Goal: Find specific page/section: Find specific page/section

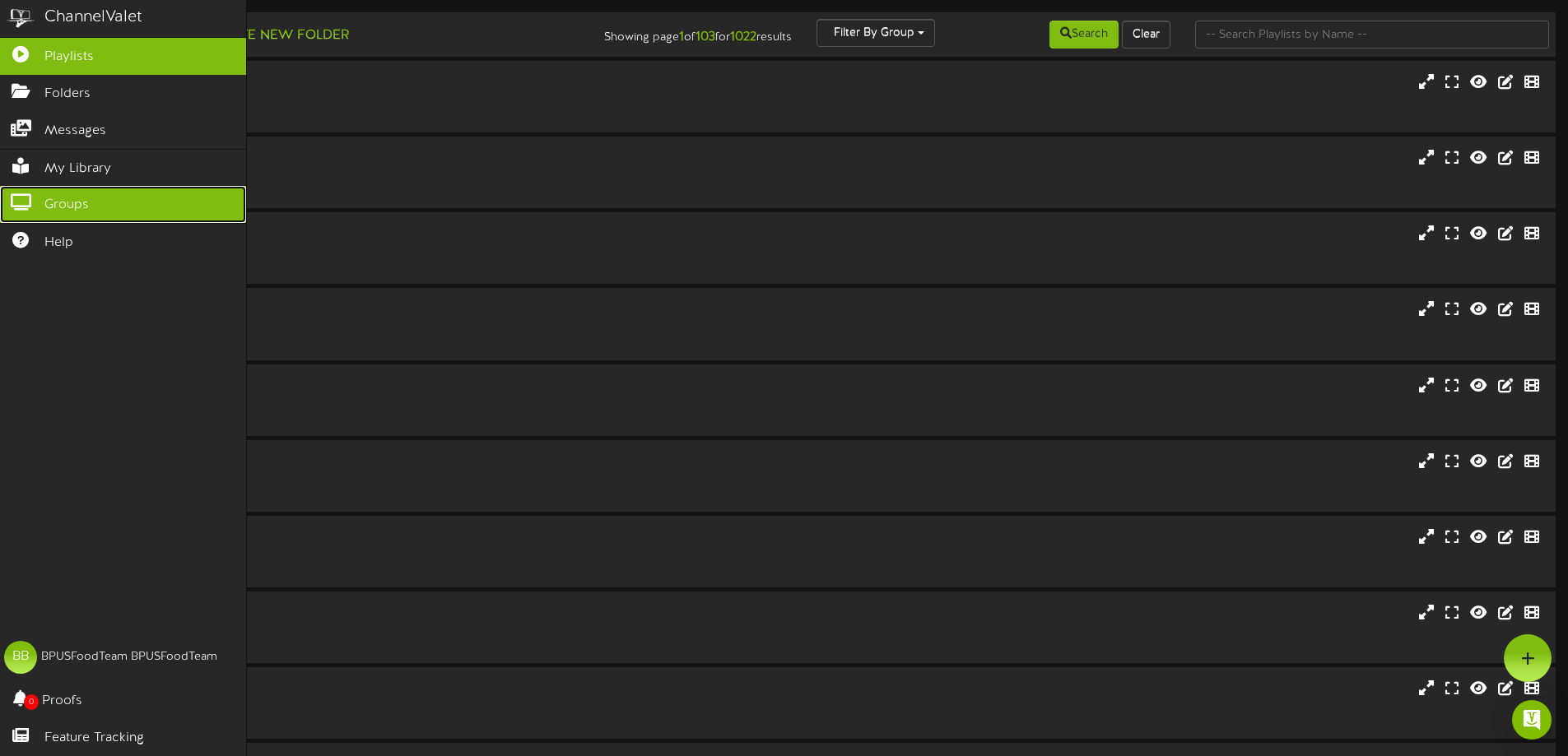
click at [24, 202] on icon at bounding box center [20, 200] width 41 height 13
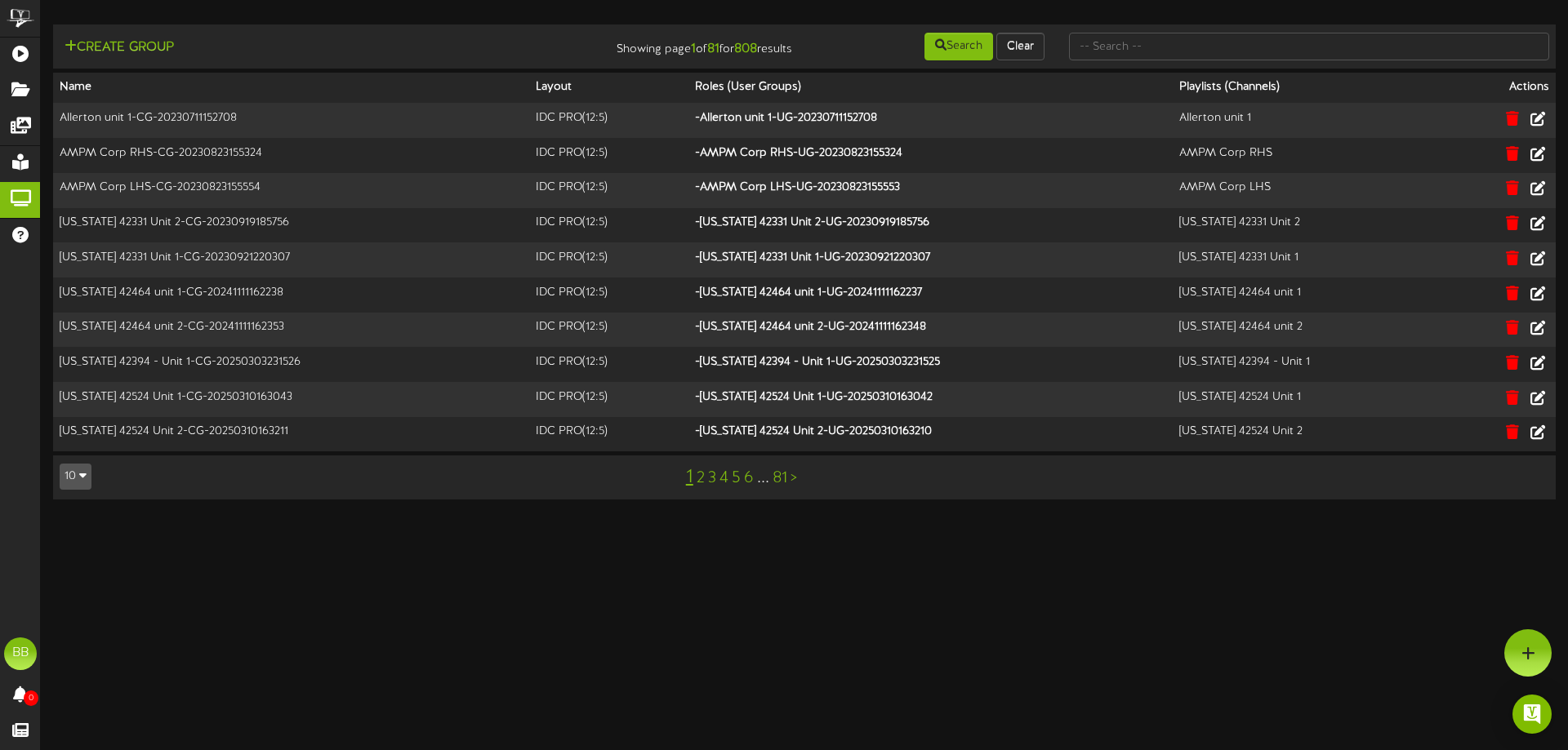
click at [1170, 61] on div at bounding box center [1309, 46] width 504 height 31
click at [1170, 49] on input "text" at bounding box center [1310, 46] width 480 height 28
type input "TFC Southern"
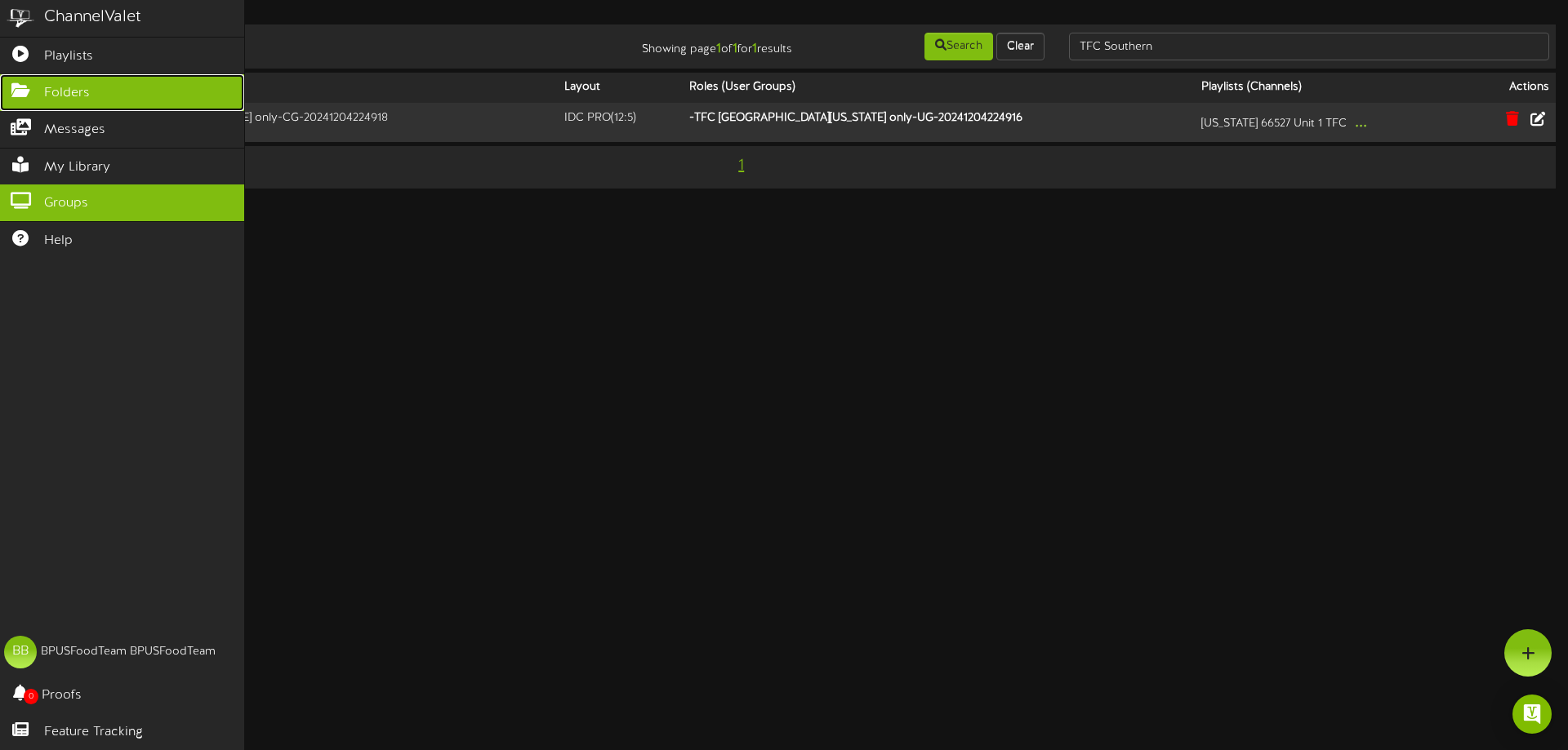
click at [33, 84] on icon at bounding box center [20, 88] width 41 height 12
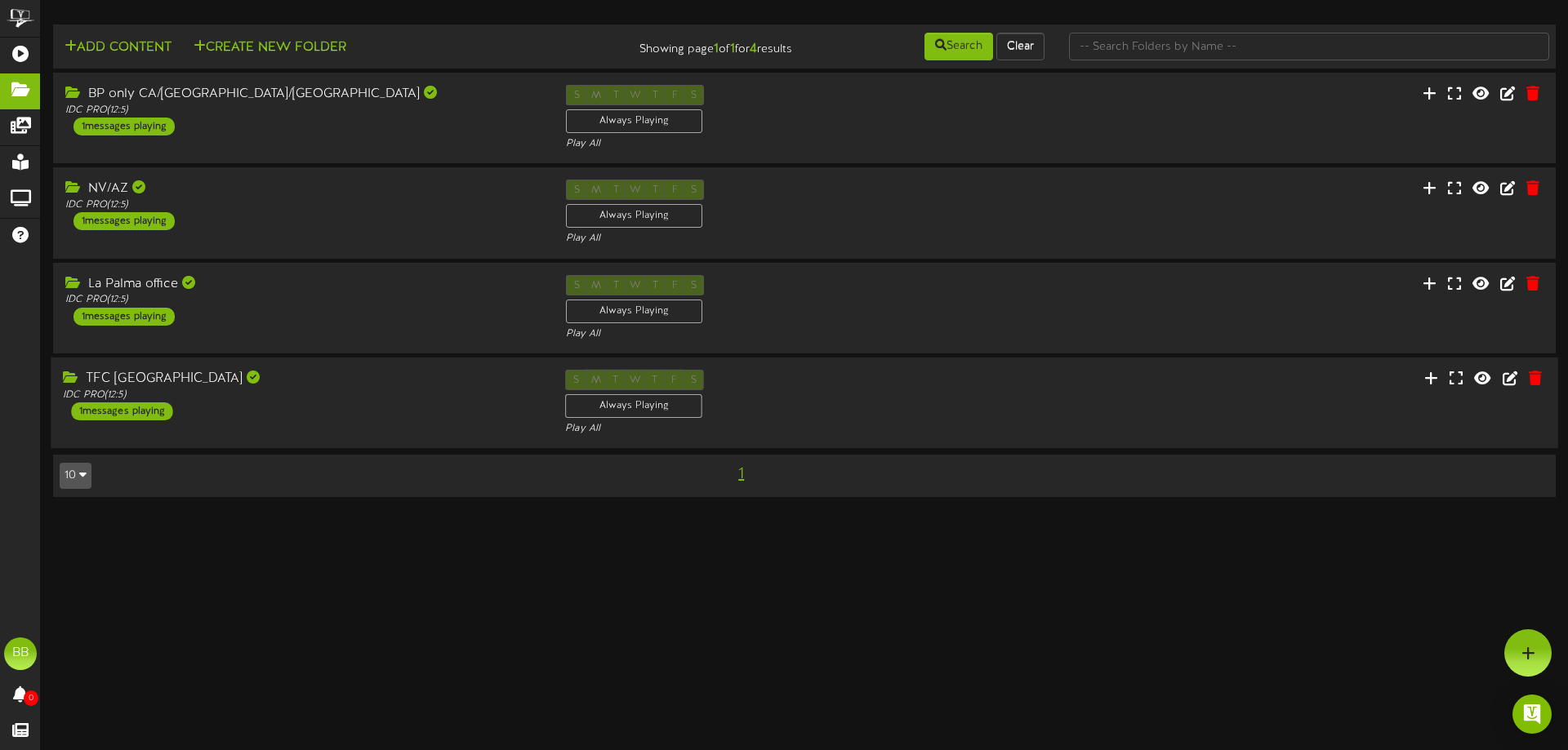
click at [148, 416] on div "1 messages playing" at bounding box center [121, 412] width 101 height 18
